Goal: Task Accomplishment & Management: Manage account settings

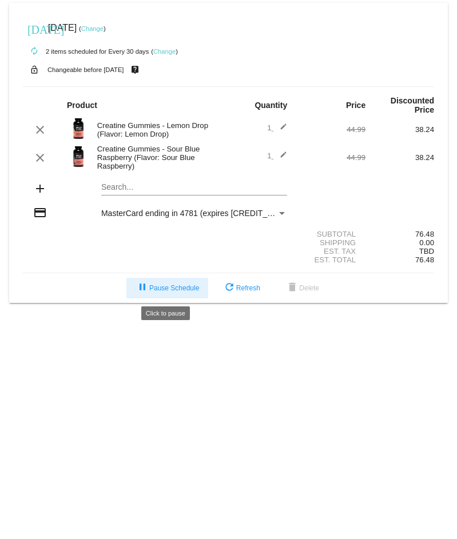
click at [174, 285] on span "pause Pause Schedule" at bounding box center [166, 288] width 63 height 8
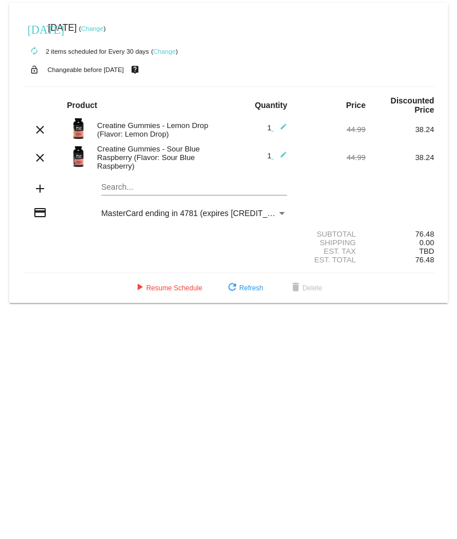
click at [168, 52] on link "Change" at bounding box center [164, 51] width 22 height 7
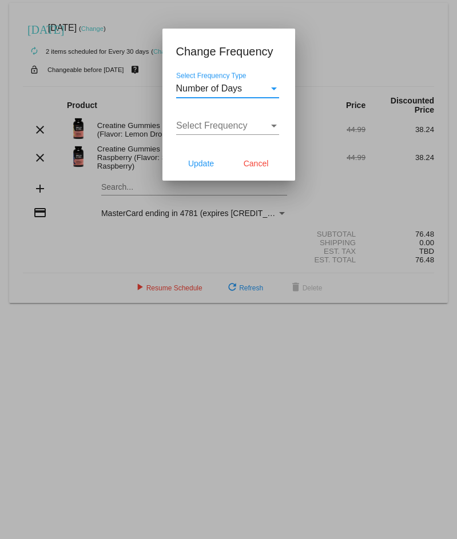
click at [249, 126] on div "Select Frequency" at bounding box center [222, 126] width 93 height 10
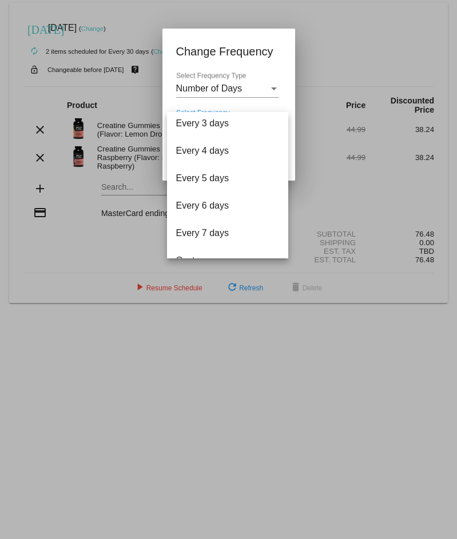
scroll to position [46, 0]
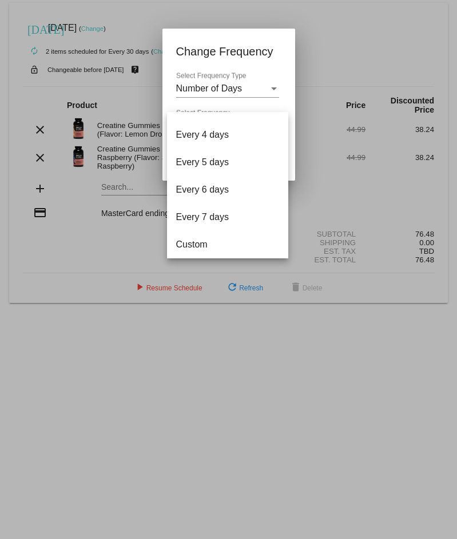
click at [246, 82] on div at bounding box center [228, 269] width 457 height 539
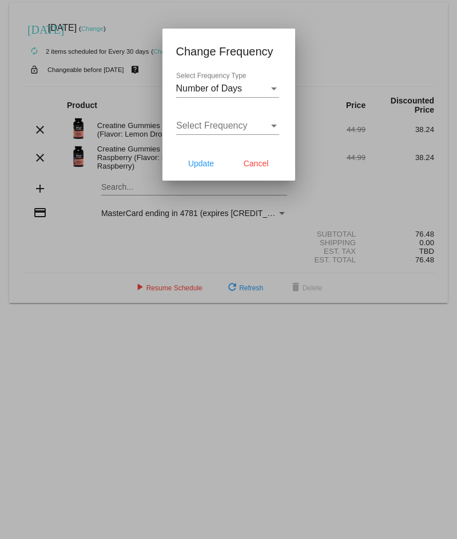
click at [244, 90] on div "Number of Days" at bounding box center [222, 88] width 93 height 10
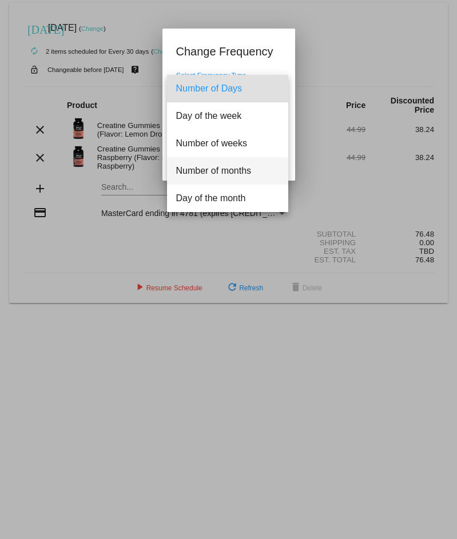
click at [249, 170] on span "Number of months" at bounding box center [227, 170] width 103 height 27
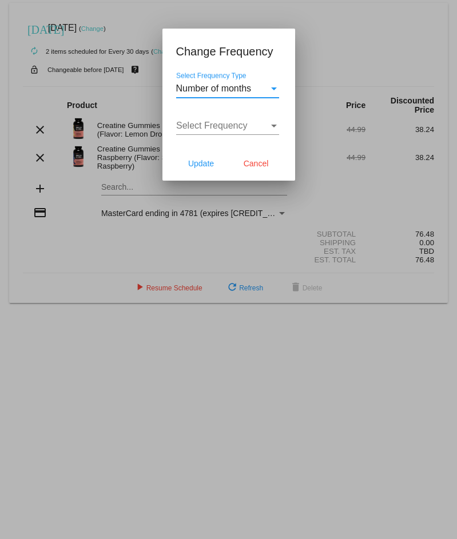
click at [229, 123] on span "Select Frequency" at bounding box center [211, 126] width 71 height 10
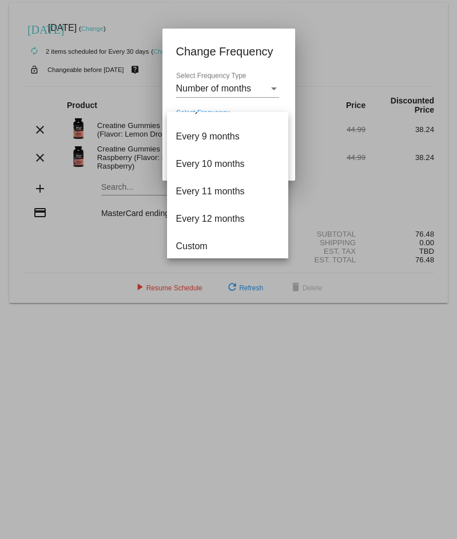
scroll to position [210, 0]
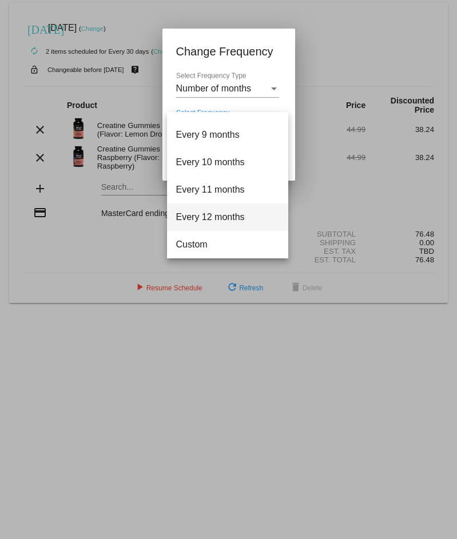
click at [229, 222] on span "Every 12 months" at bounding box center [227, 217] width 103 height 27
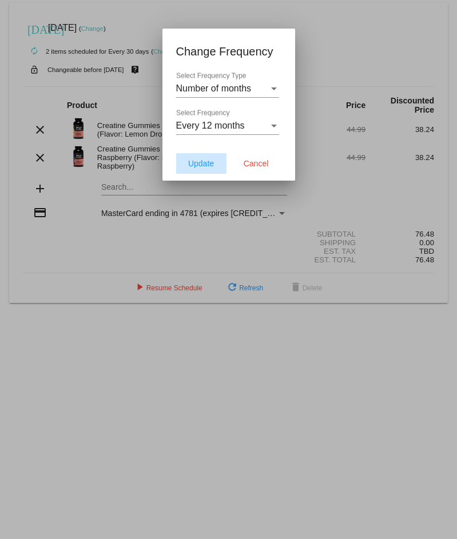
click at [194, 162] on span "Update" at bounding box center [201, 163] width 26 height 9
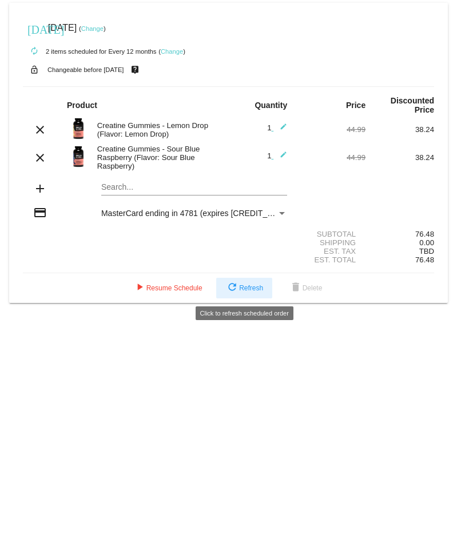
click at [241, 285] on span "refresh Refresh" at bounding box center [244, 288] width 38 height 8
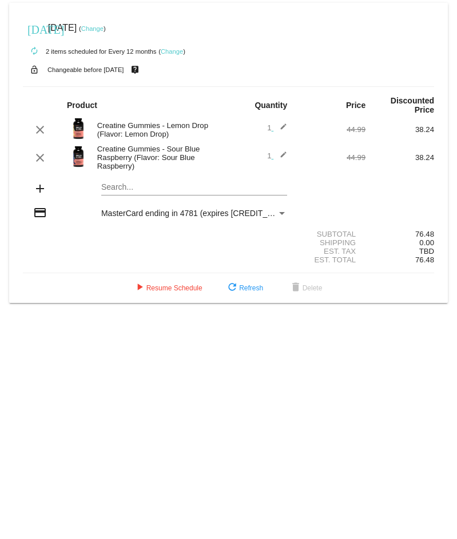
click at [106, 27] on small "( Change )" at bounding box center [92, 28] width 27 height 7
click at [114, 33] on div "[DATE] [DATE] ( Change )" at bounding box center [228, 28] width 411 height 23
click at [103, 31] on link "Change" at bounding box center [92, 28] width 22 height 7
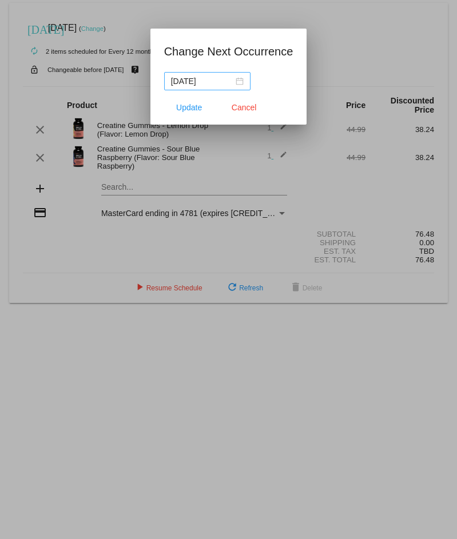
click at [240, 79] on div "[DATE]" at bounding box center [207, 81] width 73 height 13
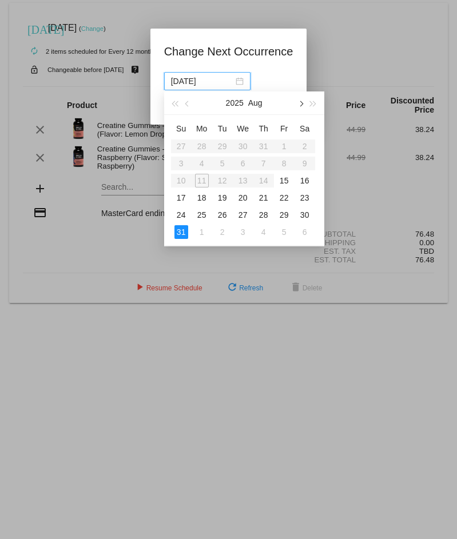
click at [303, 105] on button "button" at bounding box center [300, 102] width 13 height 23
click at [201, 147] on div "1" at bounding box center [202, 146] width 14 height 14
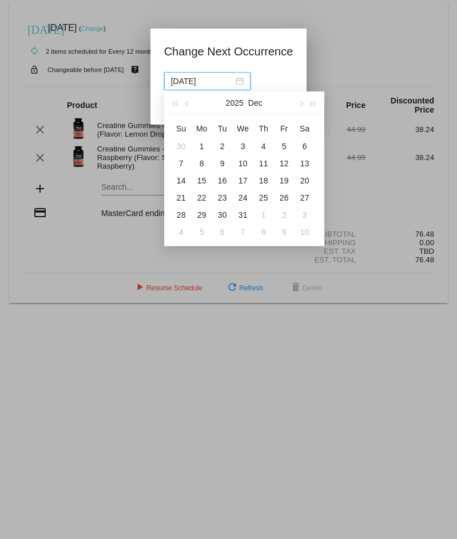
type input "[DATE]"
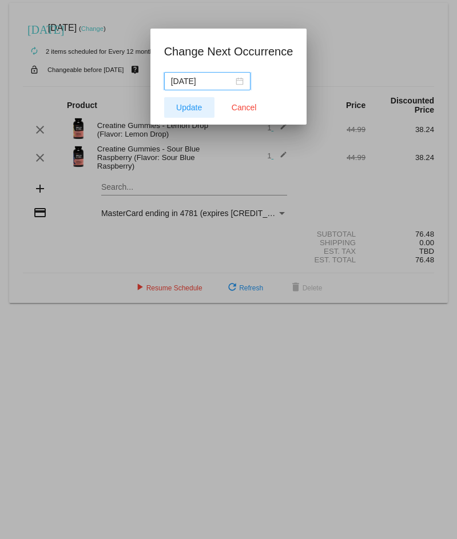
click at [205, 110] on button "Update" at bounding box center [189, 107] width 50 height 21
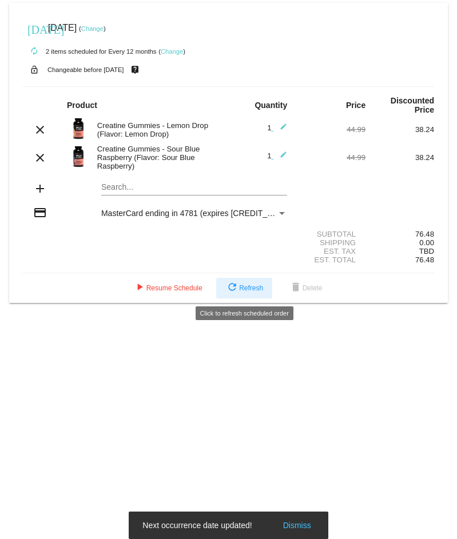
click at [245, 289] on span "refresh Refresh" at bounding box center [244, 288] width 38 height 8
